Goal: Transaction & Acquisition: Purchase product/service

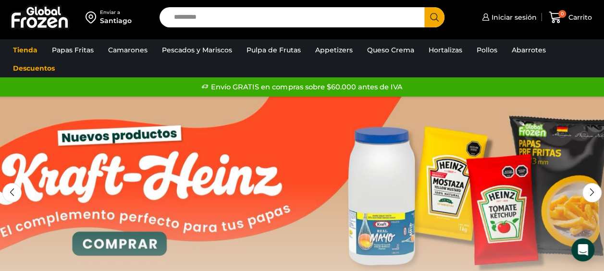
click at [445, 173] on link "1 / 2" at bounding box center [302, 241] width 604 height 288
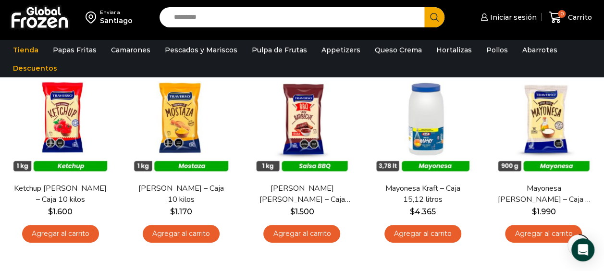
scroll to position [77, 0]
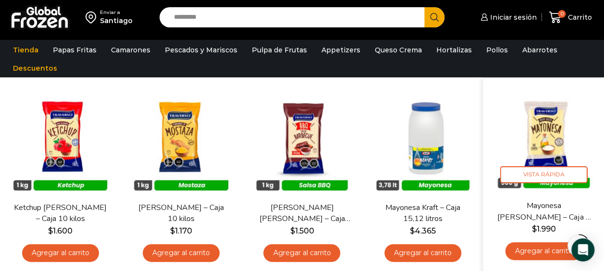
click at [552, 129] on img at bounding box center [543, 139] width 107 height 107
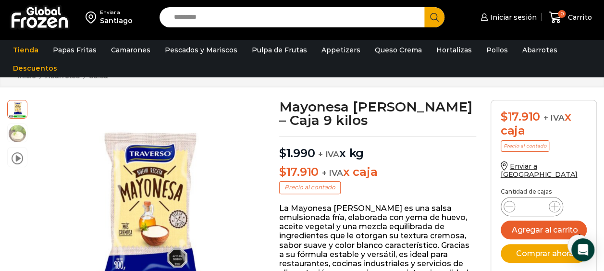
scroll to position [39, 0]
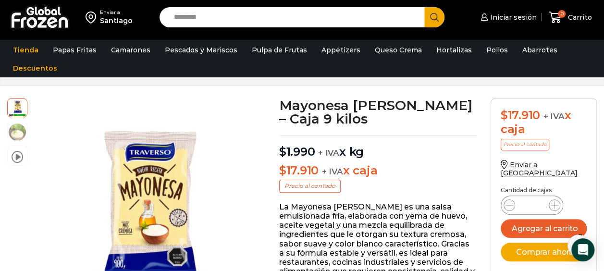
click at [535, 198] on input "*" at bounding box center [532, 204] width 18 height 13
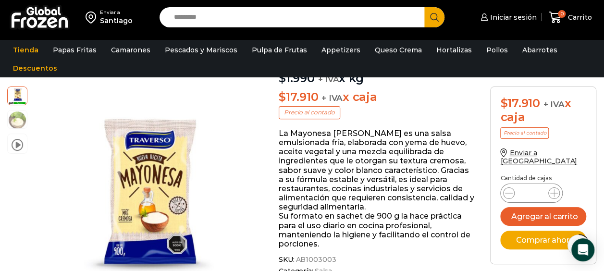
scroll to position [116, 0]
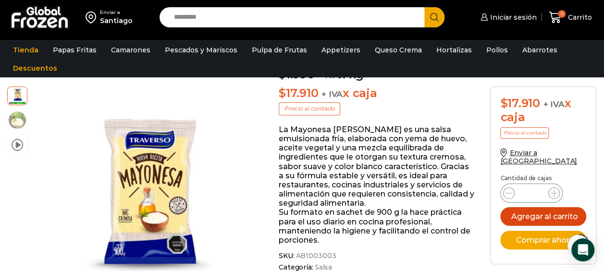
type input "**"
click at [568, 207] on button "Agregar al carrito" at bounding box center [543, 216] width 86 height 19
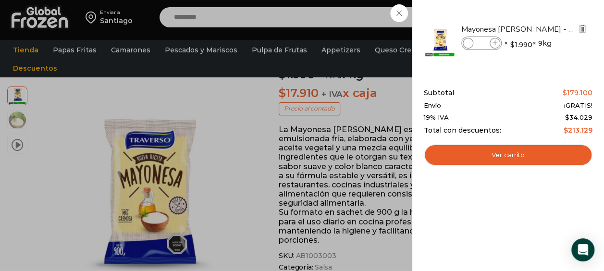
click at [487, 48] on input "**" at bounding box center [481, 43] width 14 height 11
type input "*"
click at [546, 18] on div "10 Carrito 10 10 Shopping Cart" at bounding box center [570, 17] width 48 height 23
